Goal: Find specific page/section: Find specific page/section

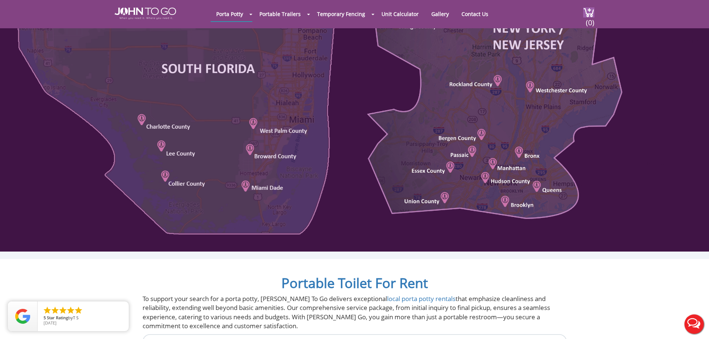
scroll to position [447, 0]
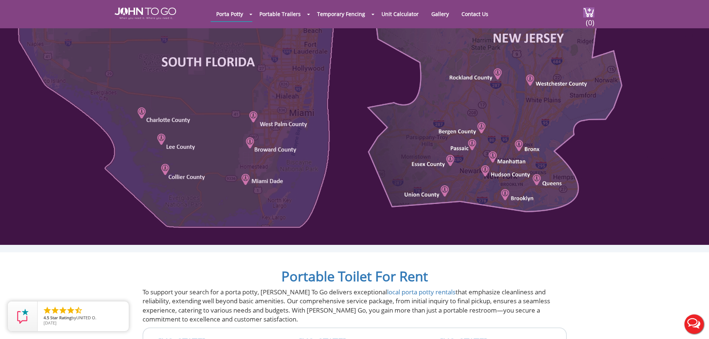
click at [174, 177] on div at bounding box center [354, 169] width 709 height 339
click at [184, 142] on div at bounding box center [354, 68] width 709 height 355
click at [162, 168] on div at bounding box center [354, 68] width 709 height 355
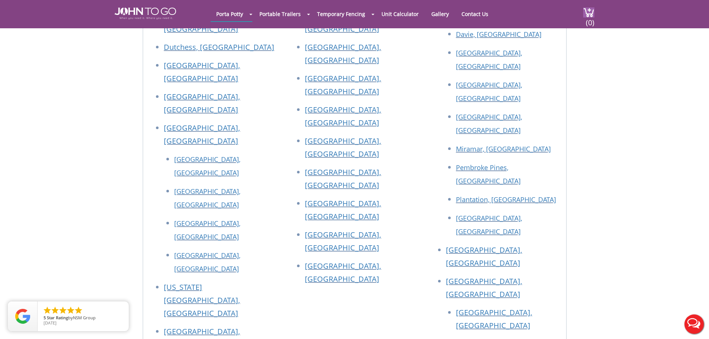
scroll to position [819, 0]
click at [474, 276] on link "[GEOGRAPHIC_DATA], [GEOGRAPHIC_DATA]" at bounding box center [484, 287] width 76 height 23
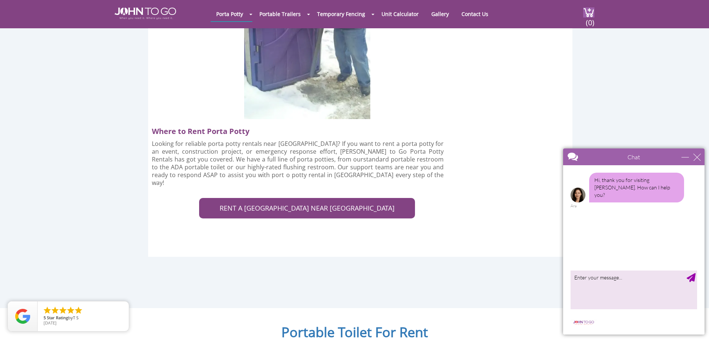
scroll to position [2197, 0]
